Goal: Find specific page/section: Find specific page/section

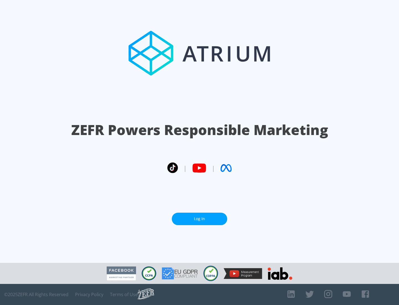
click at [200, 219] on link "Log In" at bounding box center [199, 219] width 55 height 12
